Goal: Transaction & Acquisition: Purchase product/service

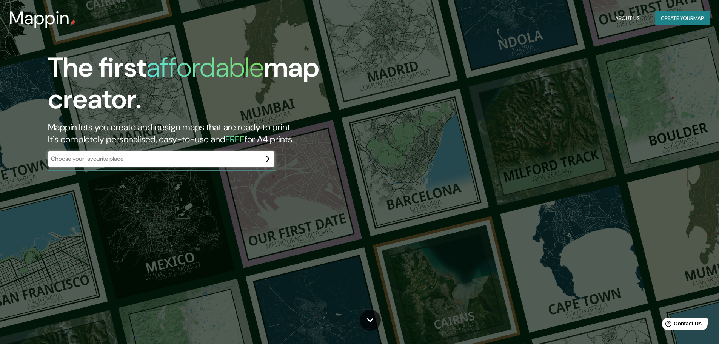
click at [146, 80] on h1 "The first affordable map creator." at bounding box center [228, 86] width 360 height 69
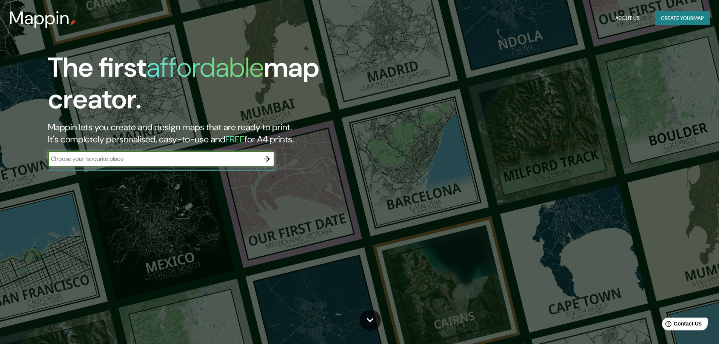
click at [200, 162] on input "text" at bounding box center [153, 158] width 211 height 9
click at [260, 158] on button "button" at bounding box center [266, 158] width 15 height 15
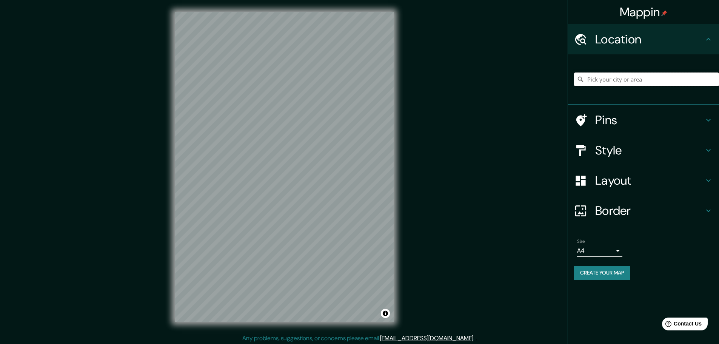
click at [612, 79] on input "Pick your city or area" at bounding box center [646, 79] width 145 height 14
type input "a"
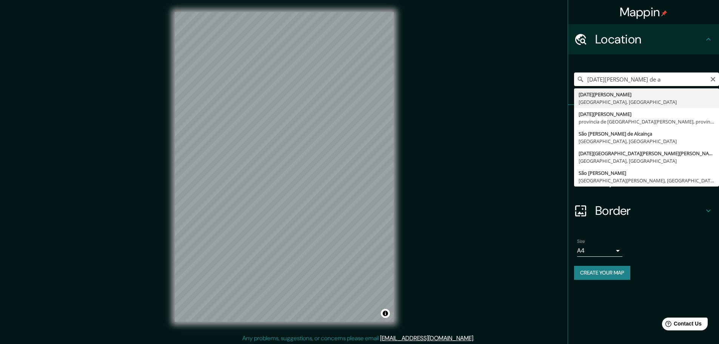
type input "San Miguel de Allende, Guanajuato, México"
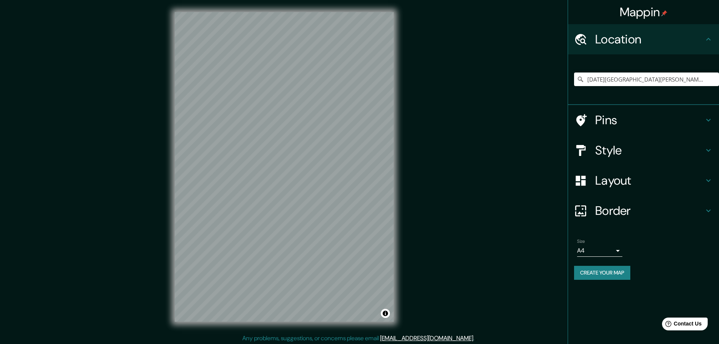
click at [626, 176] on h4 "Layout" at bounding box center [649, 180] width 109 height 15
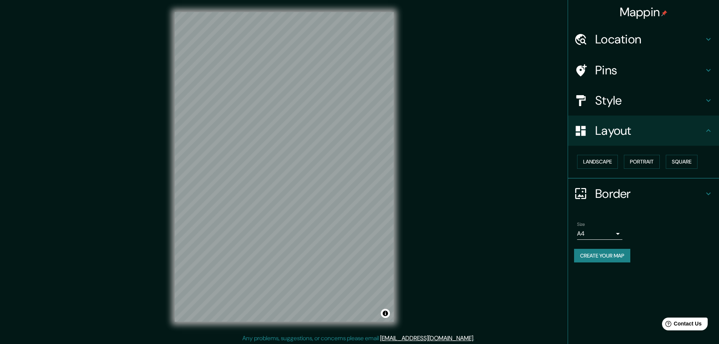
click at [642, 85] on div "Style" at bounding box center [643, 100] width 151 height 30
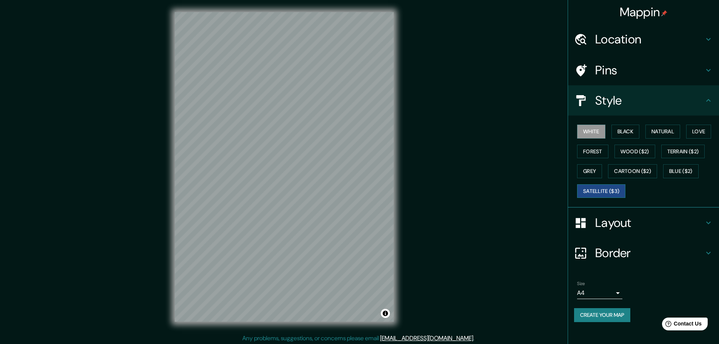
click at [601, 185] on button "Satellite ($3)" at bounding box center [601, 191] width 48 height 14
click at [673, 133] on button "Natural" at bounding box center [663, 132] width 35 height 14
click at [598, 188] on button "Satellite ($3)" at bounding box center [601, 191] width 48 height 14
click at [622, 223] on h4 "Layout" at bounding box center [649, 222] width 109 height 15
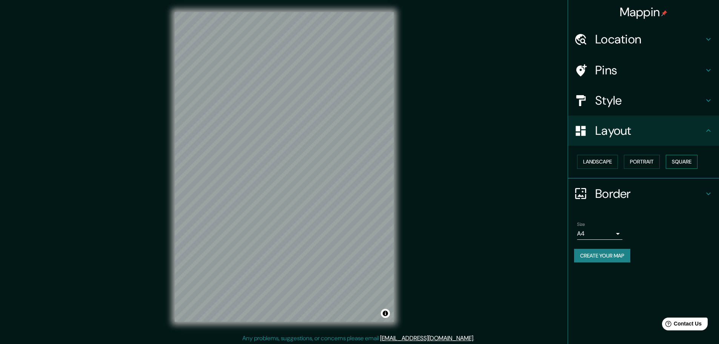
click at [683, 161] on button "Square" at bounding box center [682, 162] width 32 height 14
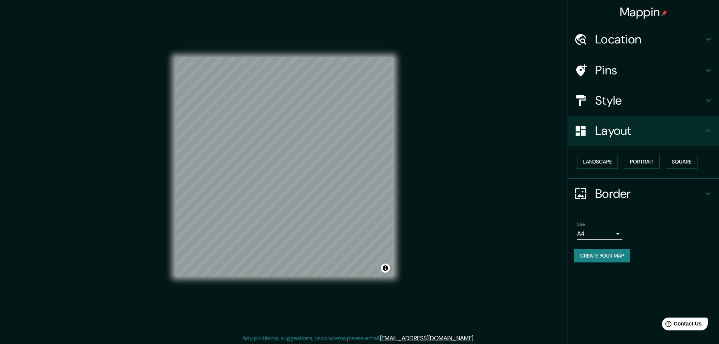
click at [633, 196] on h4 "Border" at bounding box center [649, 193] width 109 height 15
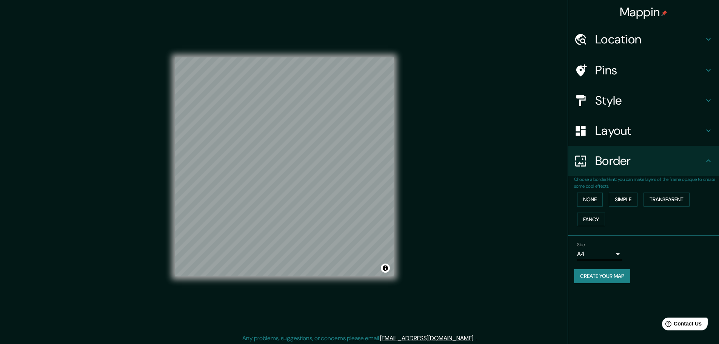
click at [640, 173] on div "Border" at bounding box center [643, 161] width 151 height 30
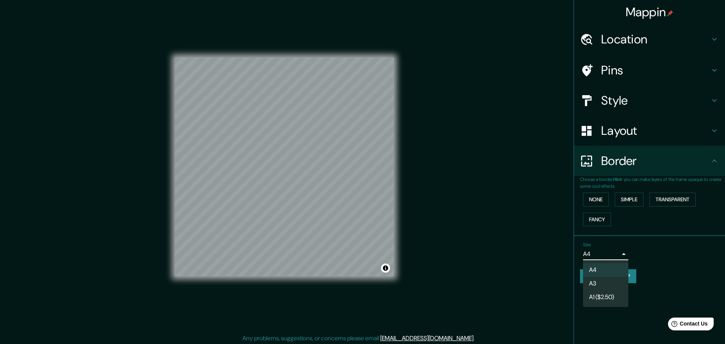
click at [614, 253] on body "Mappin Location San Miguel de Allende, Guanajuato, México Pins Style Layout Bor…" at bounding box center [362, 172] width 725 height 344
click at [626, 251] on div at bounding box center [362, 172] width 725 height 344
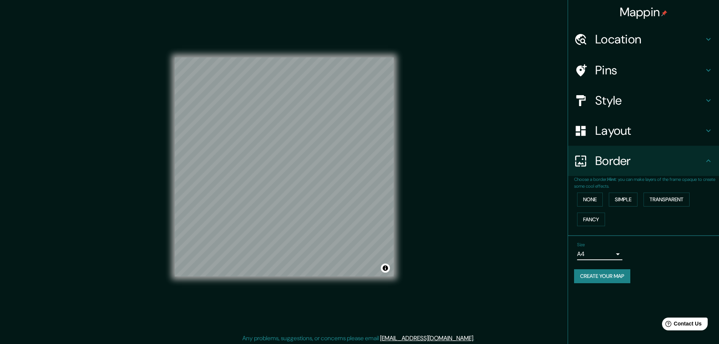
click at [674, 43] on h4 "Location" at bounding box center [649, 39] width 109 height 15
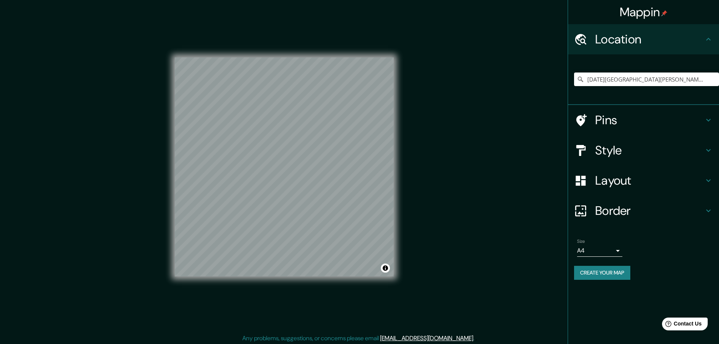
click at [653, 126] on h4 "Pins" at bounding box center [649, 119] width 109 height 15
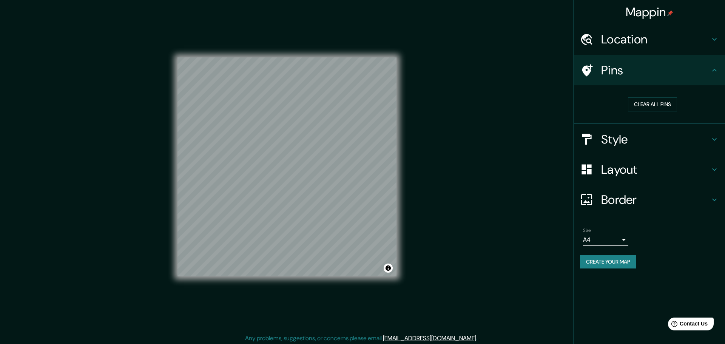
click at [619, 237] on body "Mappin Location San Miguel de Allende, Guanajuato, México Pins Clear all pins S…" at bounding box center [362, 172] width 725 height 344
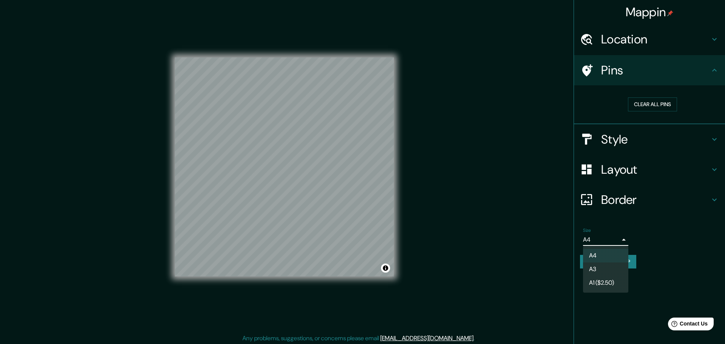
click at [604, 270] on li "A3" at bounding box center [605, 269] width 45 height 14
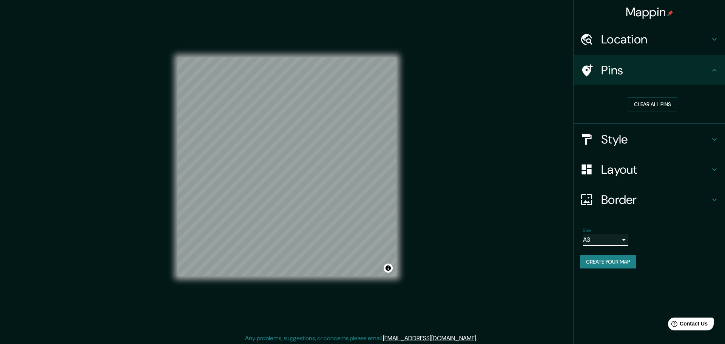
type input "a4"
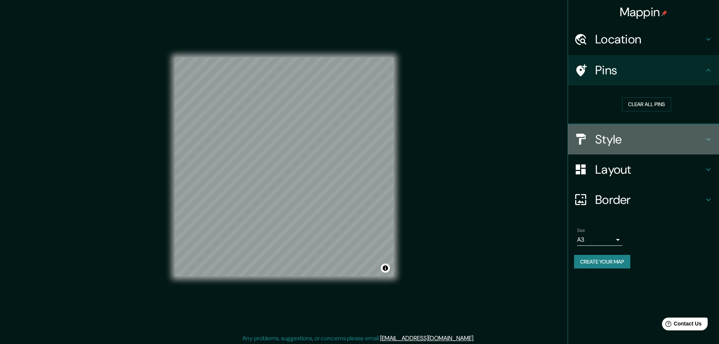
click at [671, 141] on h4 "Style" at bounding box center [649, 139] width 109 height 15
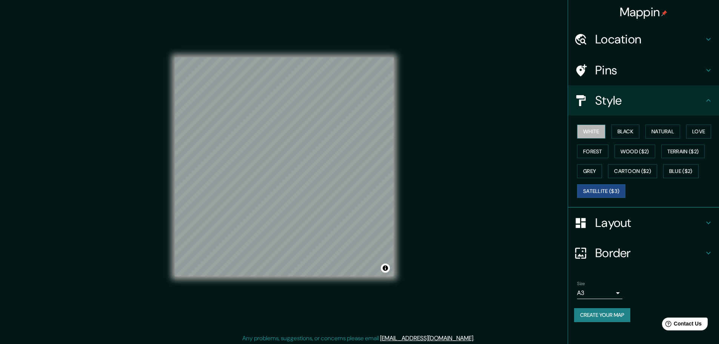
click at [587, 132] on button "White" at bounding box center [591, 132] width 28 height 14
drag, startPoint x: 665, startPoint y: 132, endPoint x: 655, endPoint y: 137, distance: 11.0
click at [665, 132] on button "Natural" at bounding box center [663, 132] width 35 height 14
click at [610, 314] on button "Create your map" at bounding box center [602, 315] width 56 height 14
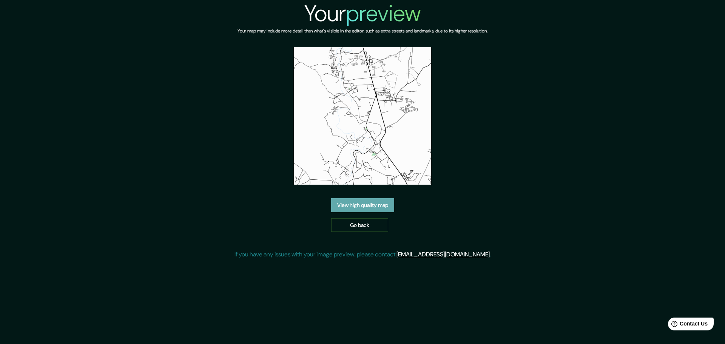
click at [368, 207] on link "View high quality map" at bounding box center [362, 205] width 63 height 14
